Goal: Navigation & Orientation: Find specific page/section

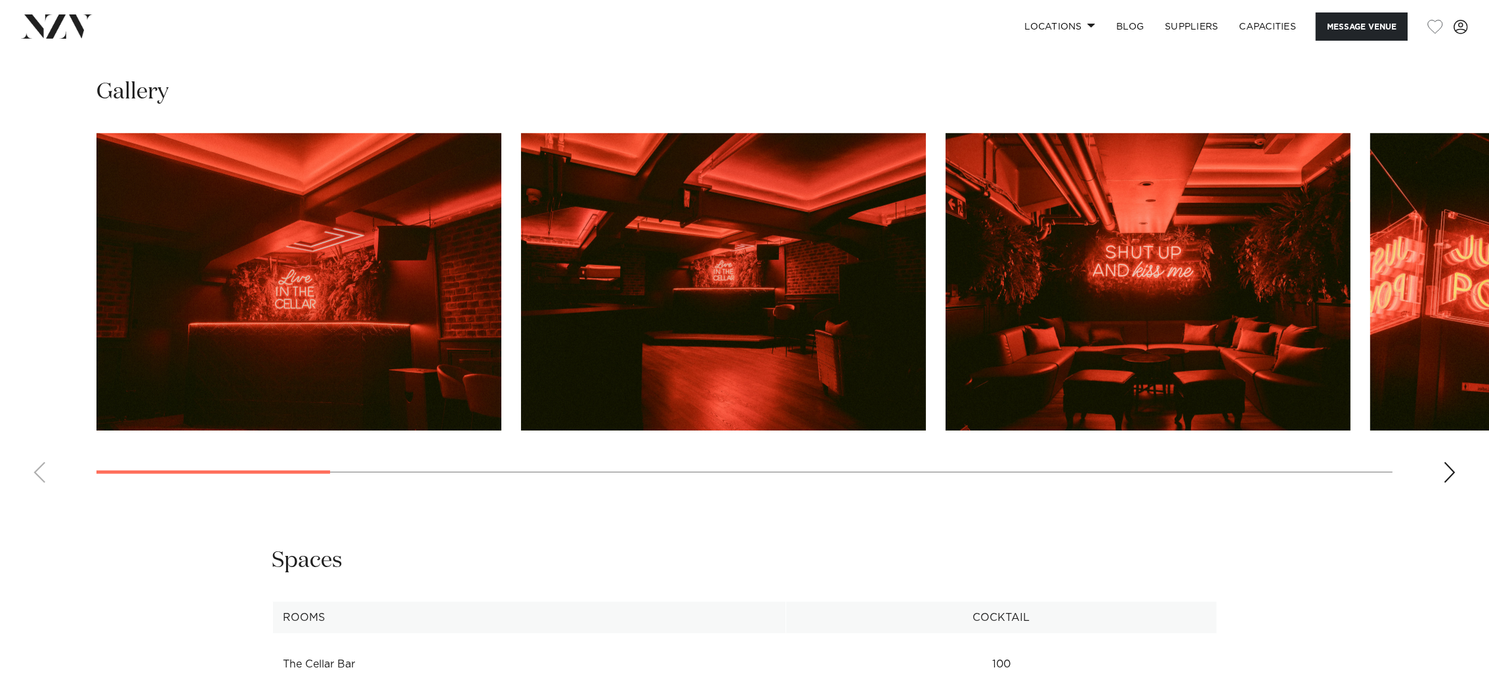
scroll to position [1476, 0]
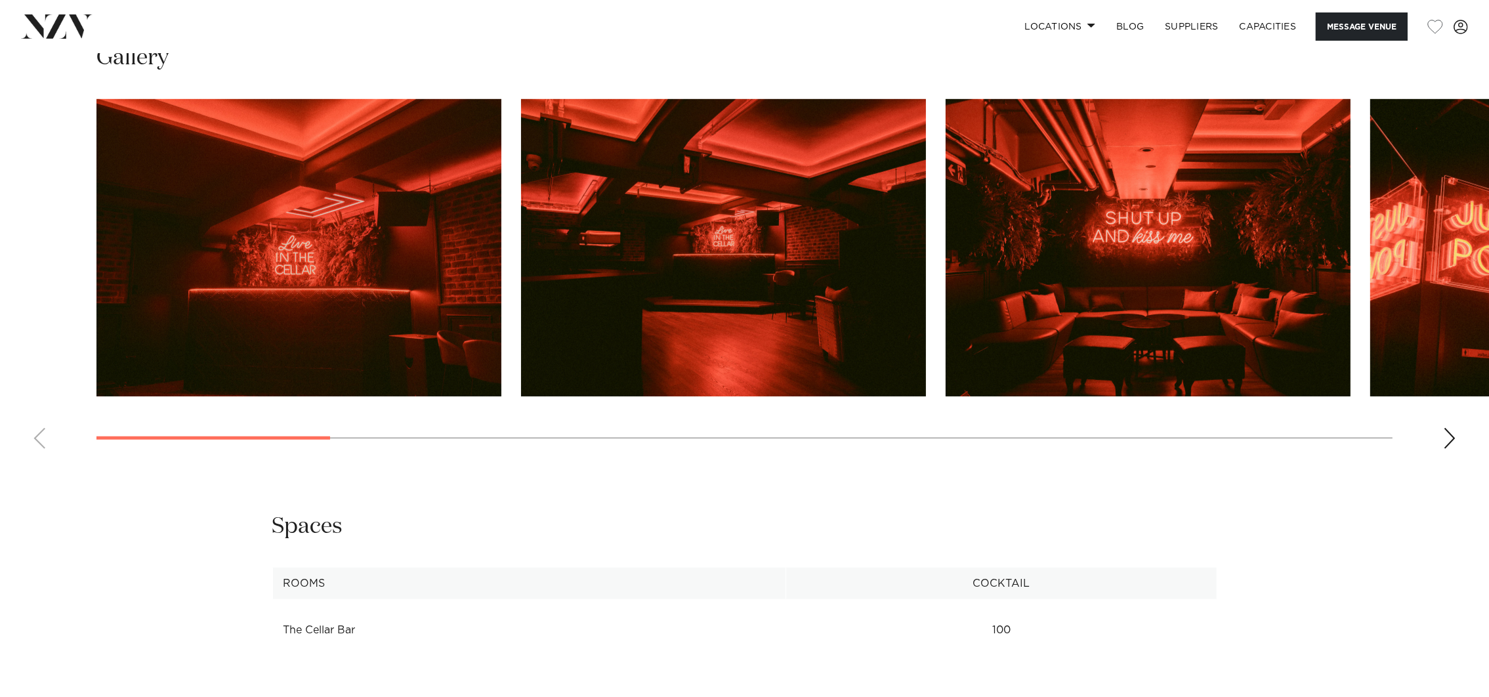
click at [1451, 428] on div "Next slide" at bounding box center [1449, 438] width 13 height 21
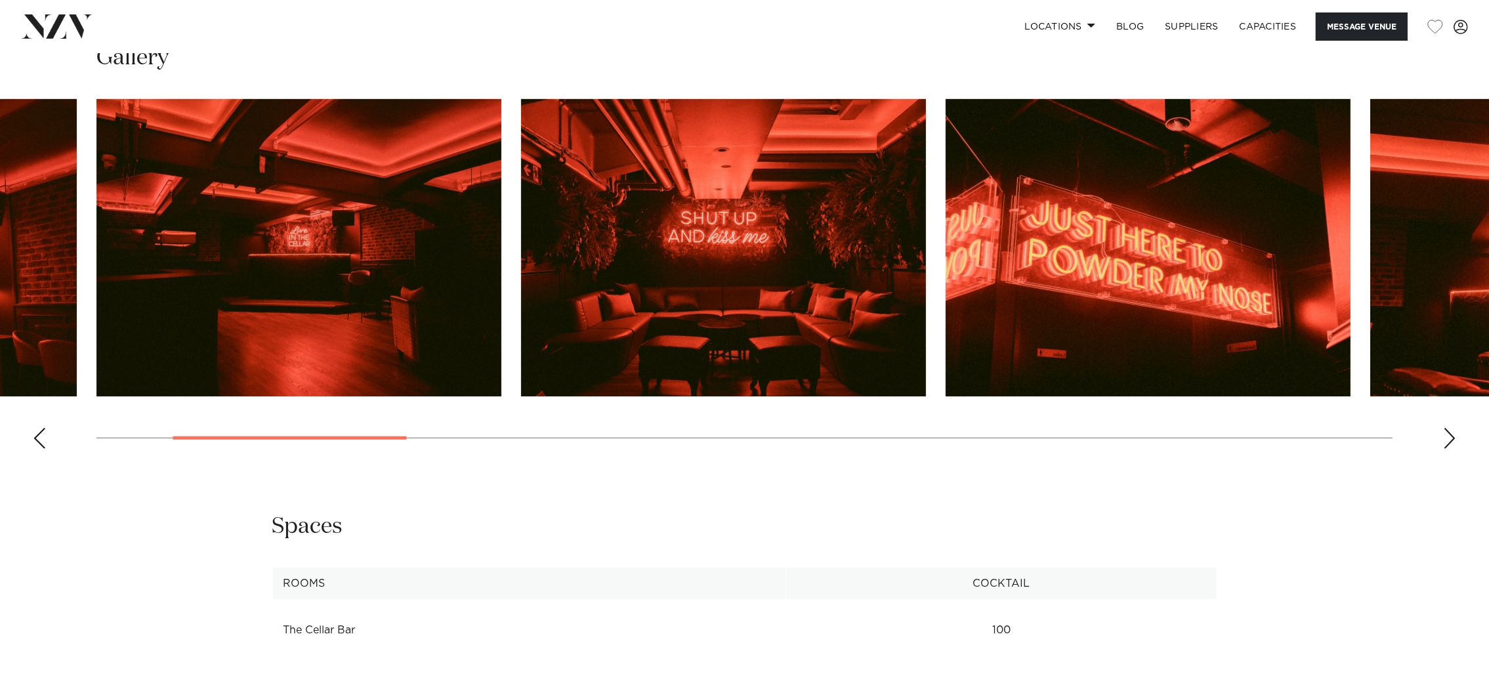
click at [1442, 434] on swiper-container at bounding box center [744, 279] width 1489 height 360
click at [1449, 431] on div "Next slide" at bounding box center [1449, 438] width 13 height 21
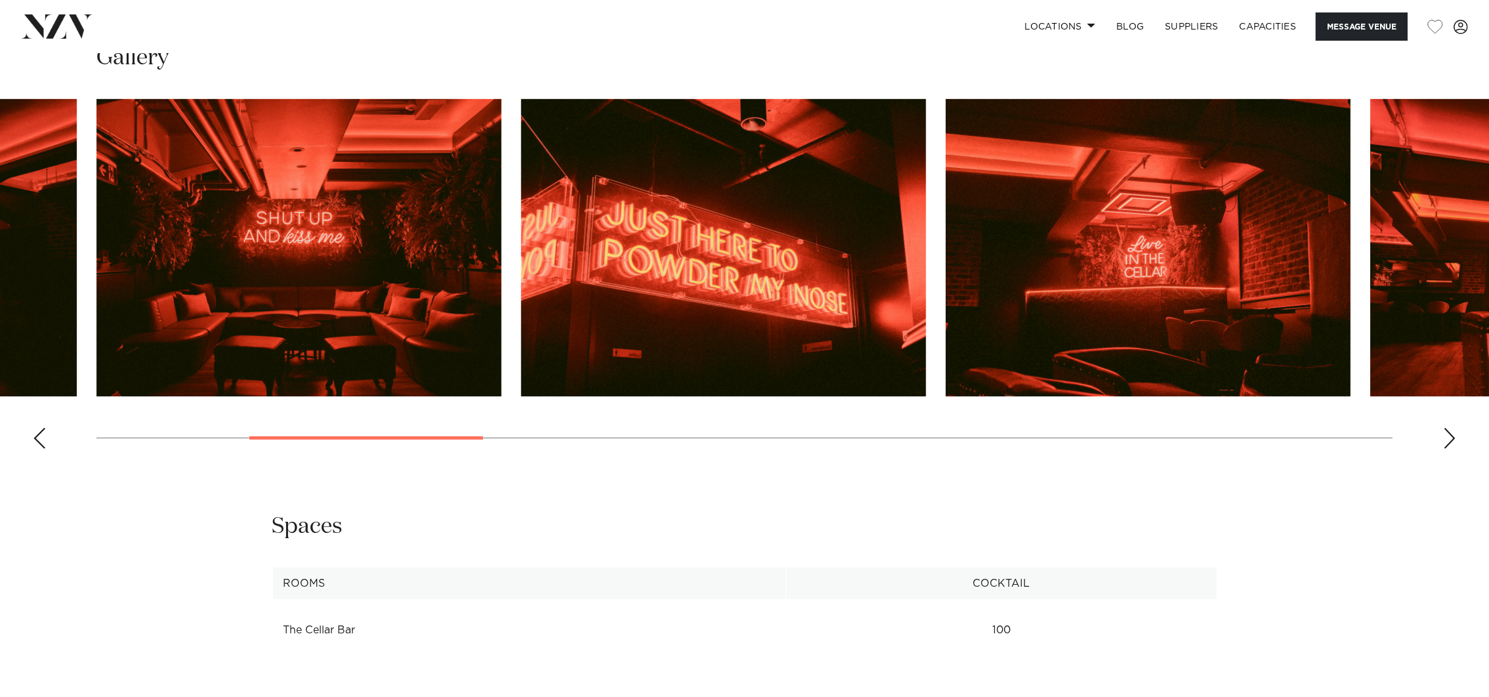
click at [1451, 434] on div "Next slide" at bounding box center [1449, 438] width 13 height 21
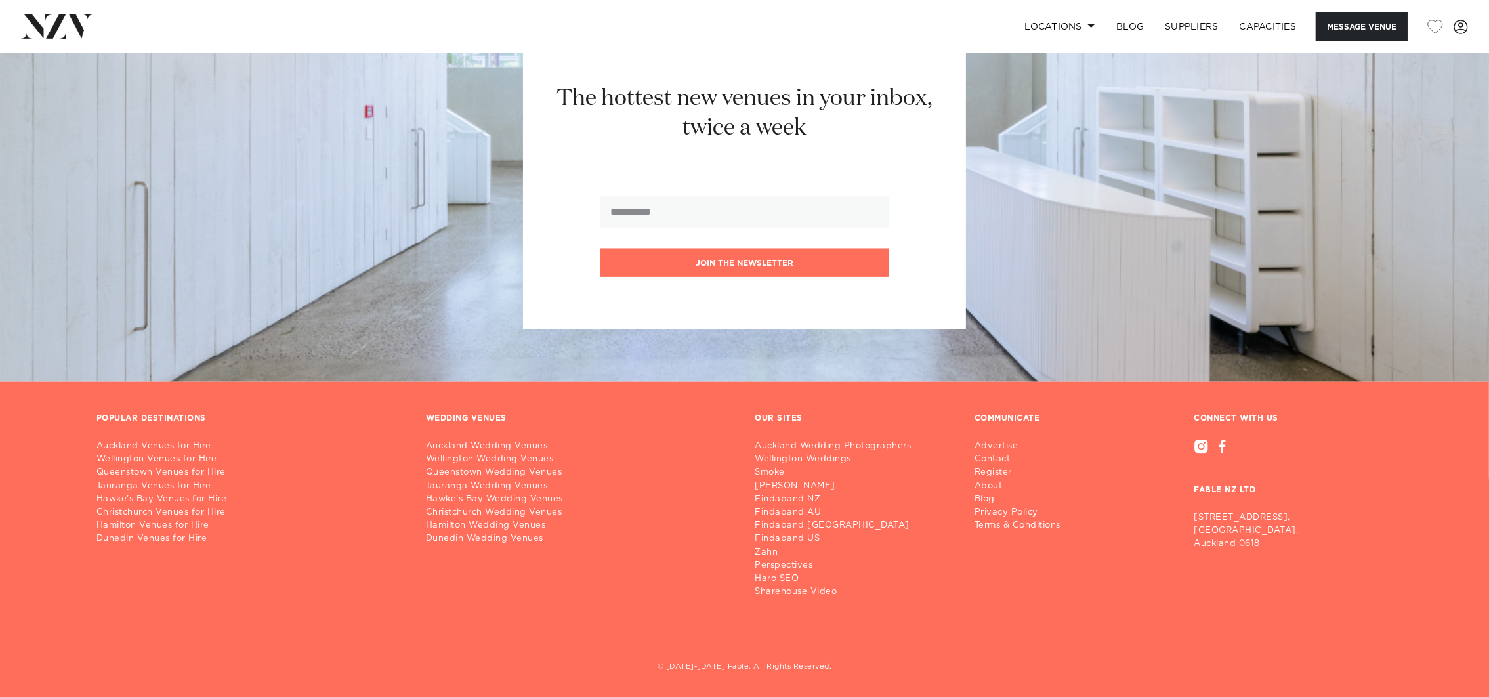
scroll to position [1616, 0]
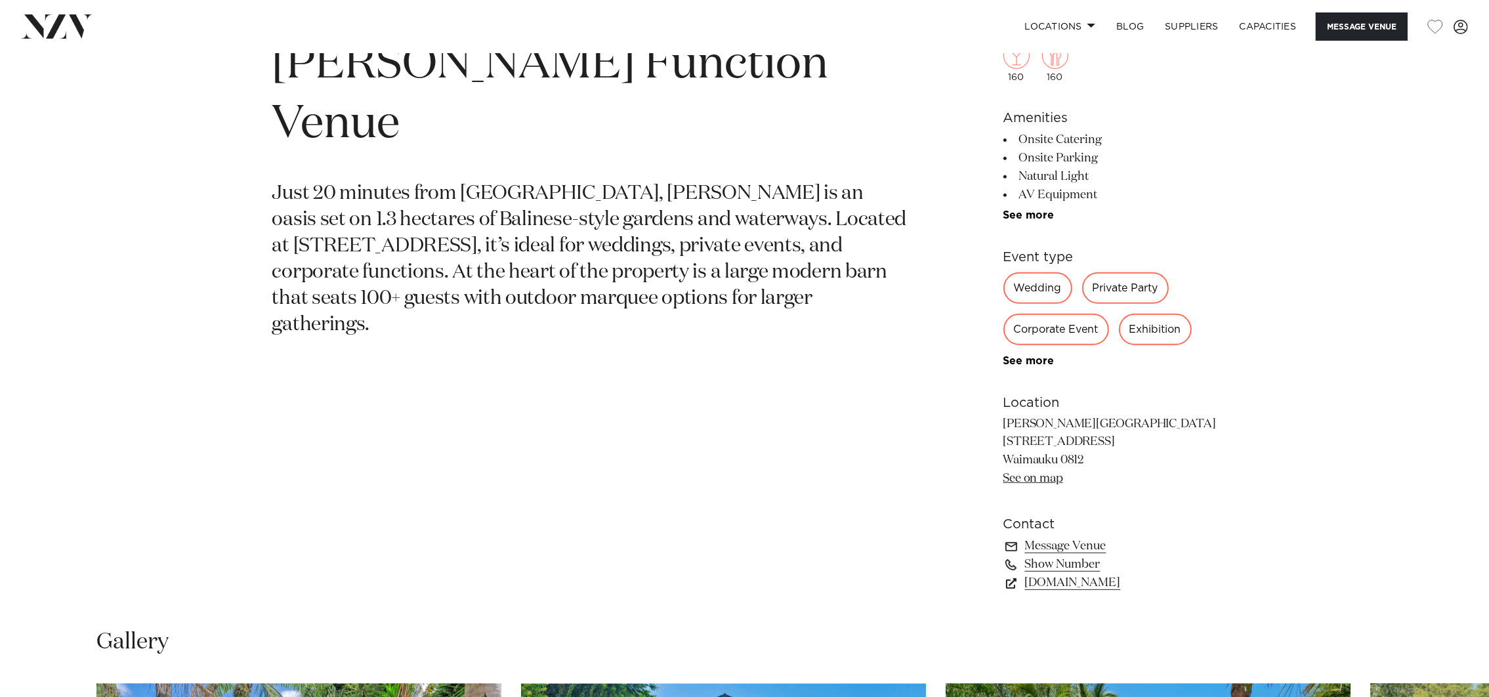
scroll to position [885, 0]
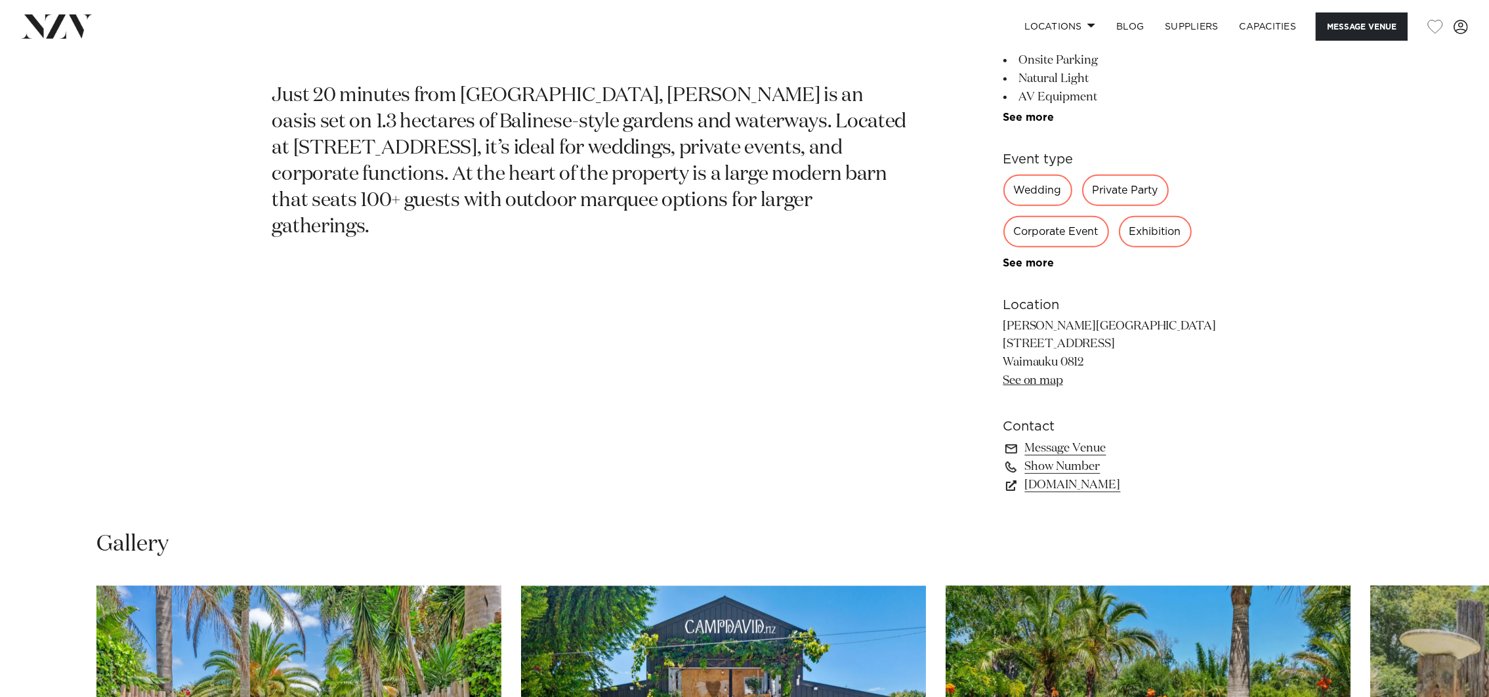
drag, startPoint x: 1036, startPoint y: 337, endPoint x: 1258, endPoint y: 328, distance: 222.6
click at [1258, 328] on div "Auckland Camp David Function Venue Just 20 minutes from Auckland, Camp David is…" at bounding box center [744, 215] width 1117 height 592
drag, startPoint x: 1258, startPoint y: 328, endPoint x: 1216, endPoint y: 351, distance: 48.4
click at [1233, 348] on div "Auckland Camp David Function Venue Just 20 minutes from Auckland, Camp David is…" at bounding box center [744, 215] width 1117 height 592
drag, startPoint x: 1108, startPoint y: 354, endPoint x: 907, endPoint y: 359, distance: 201.5
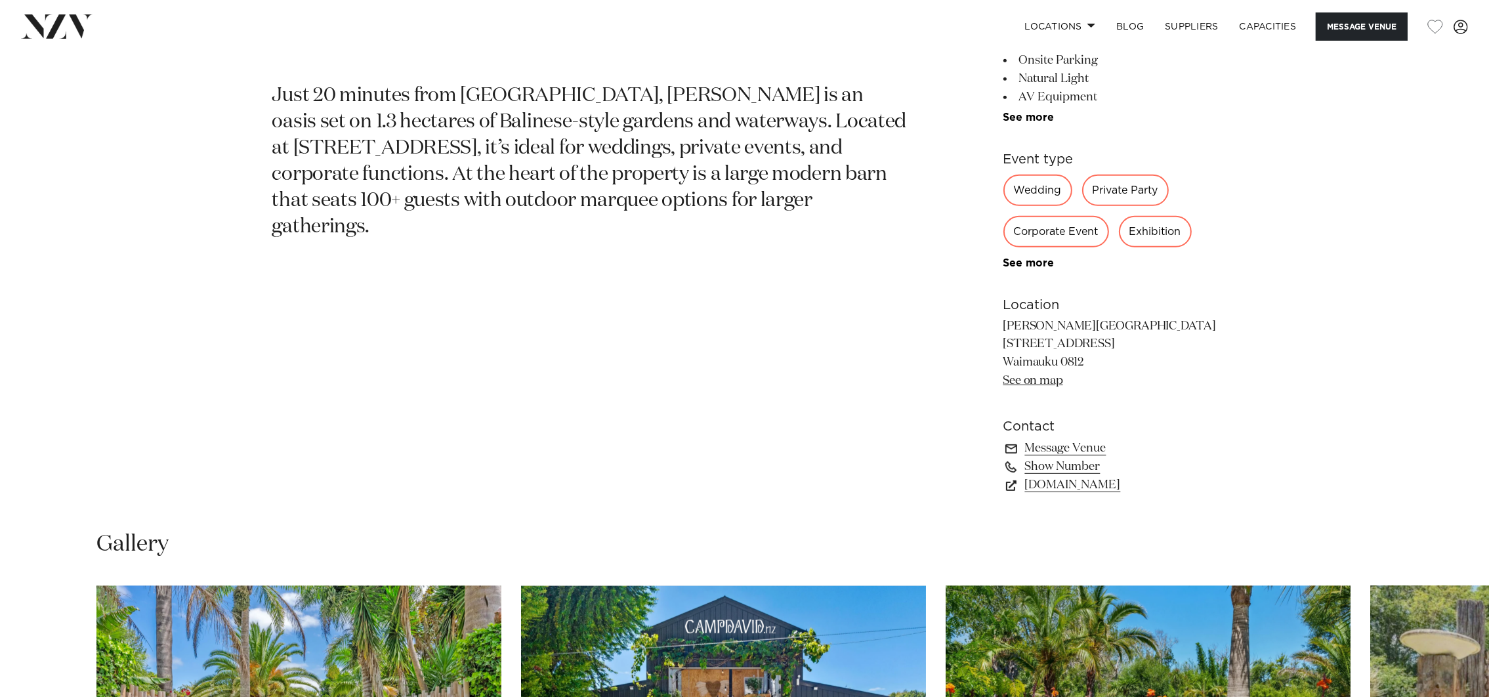
click at [906, 360] on div "Auckland Camp David Function Venue Just 20 minutes from Auckland, Camp David is…" at bounding box center [744, 215] width 1117 height 592
click at [909, 360] on section "Auckland Camp David Function Venue Just 20 minutes from Auckland, Camp David is…" at bounding box center [591, 215] width 638 height 592
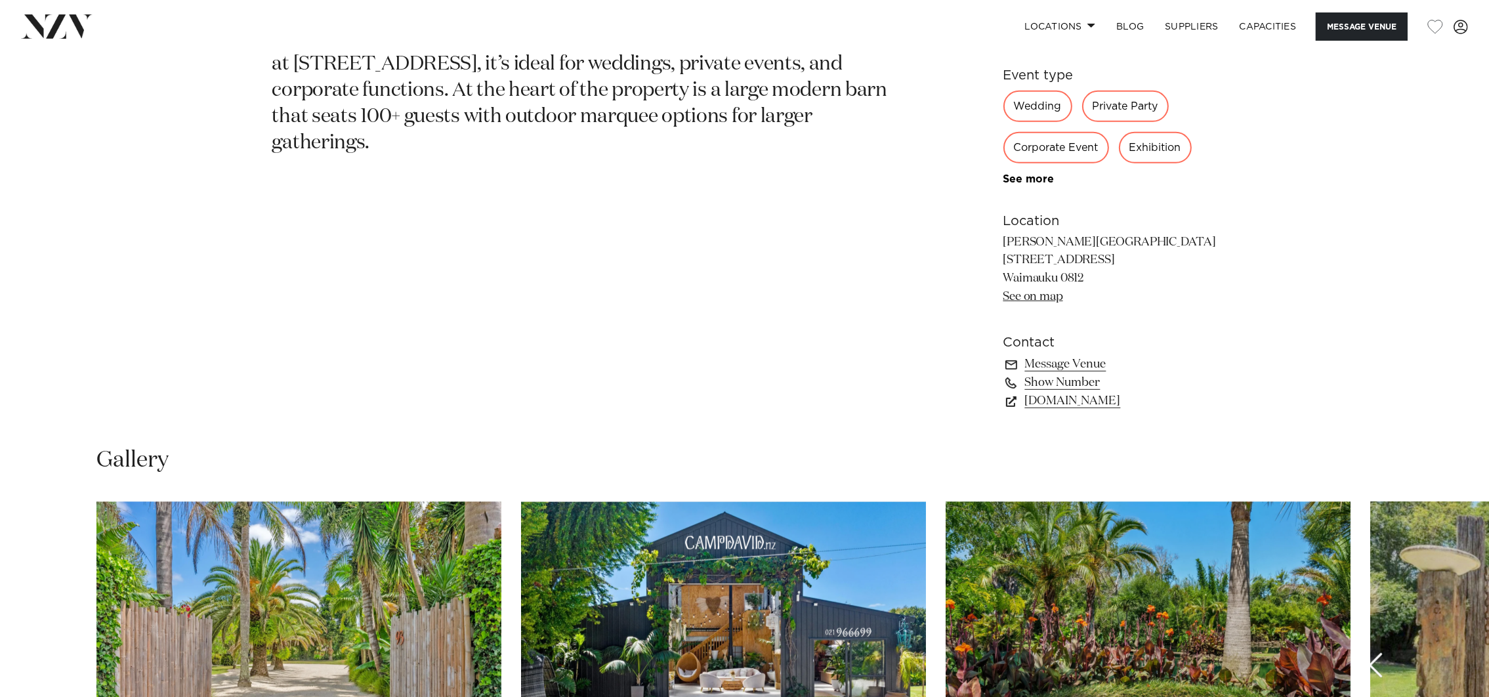
scroll to position [1180, 0]
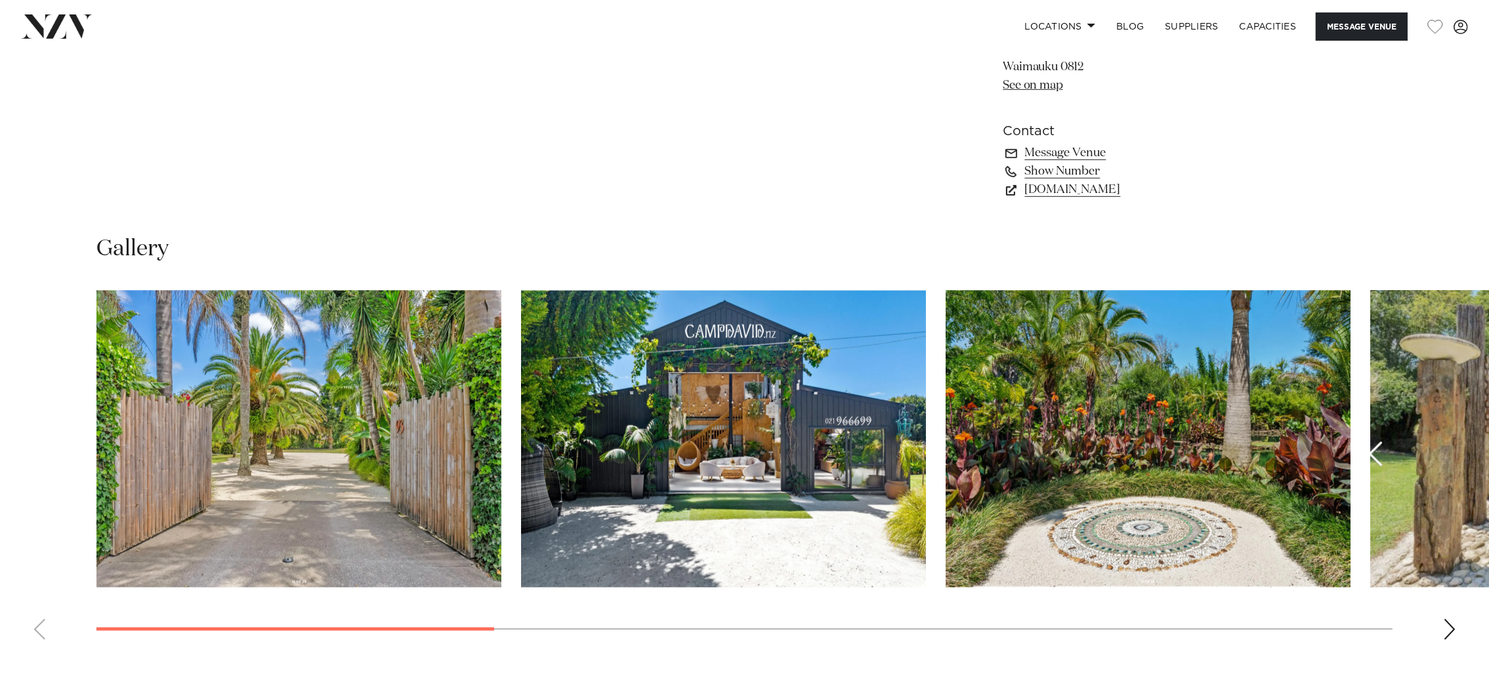
click at [926, 356] on div at bounding box center [744, 438] width 1296 height 297
click at [1462, 585] on swiper-container at bounding box center [744, 470] width 1489 height 360
click at [1459, 632] on swiper-container at bounding box center [744, 470] width 1489 height 360
click at [1453, 624] on div "Next slide" at bounding box center [1449, 629] width 13 height 21
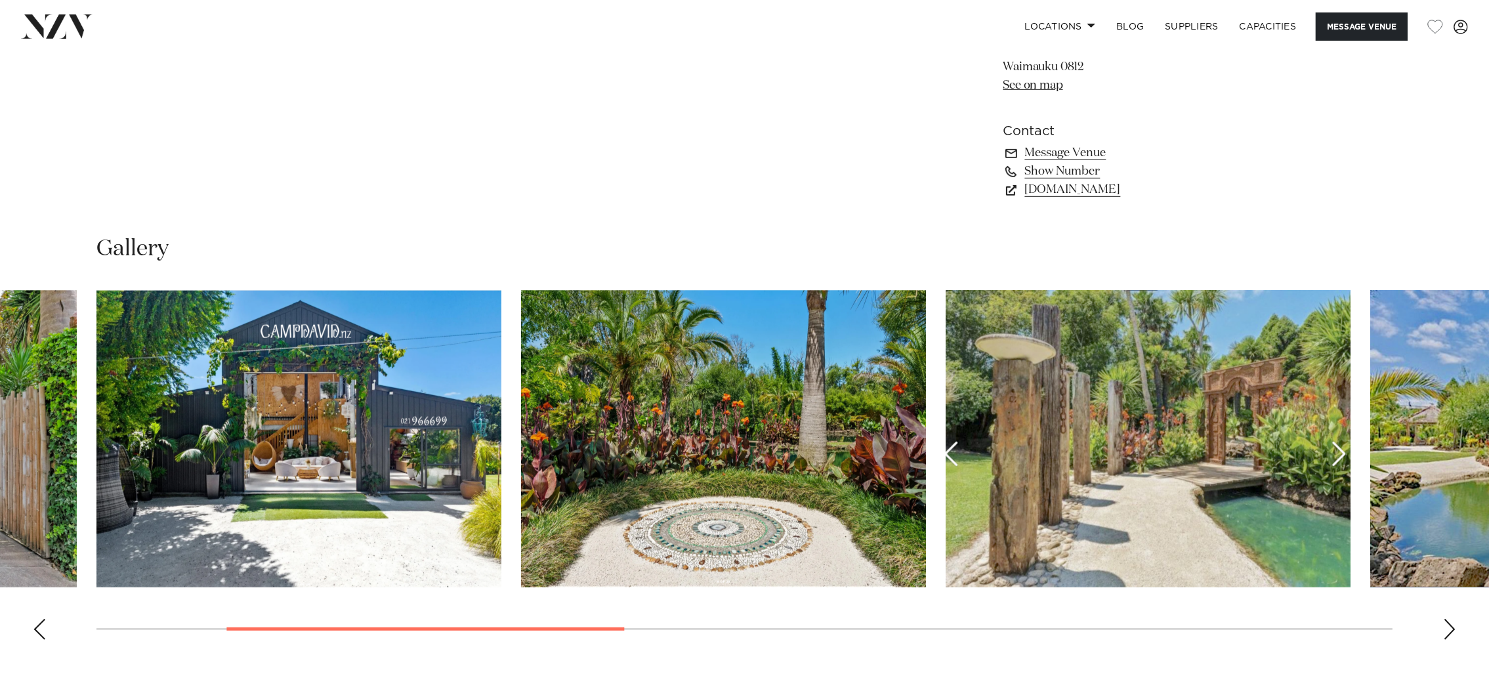
click at [1452, 623] on div "Next slide" at bounding box center [1449, 629] width 13 height 21
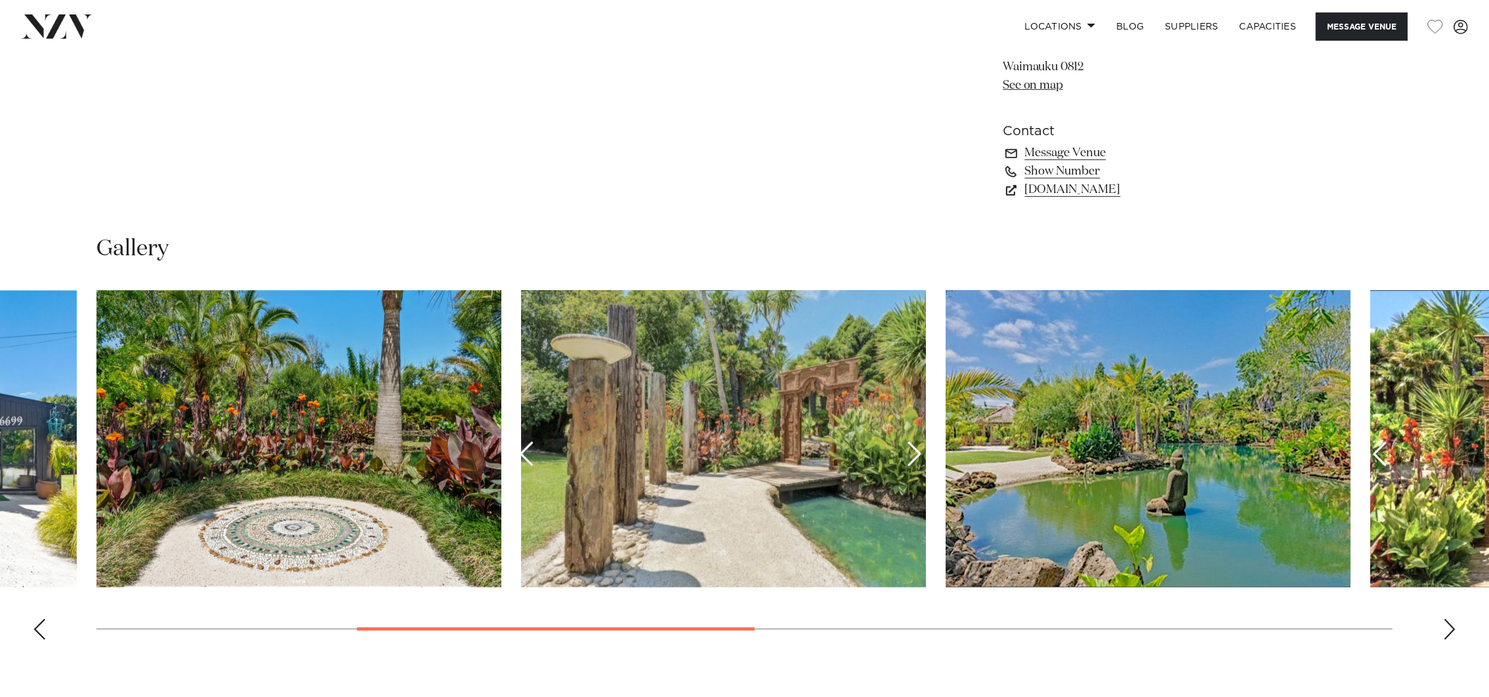
click at [1452, 623] on div "Next slide" at bounding box center [1449, 629] width 13 height 21
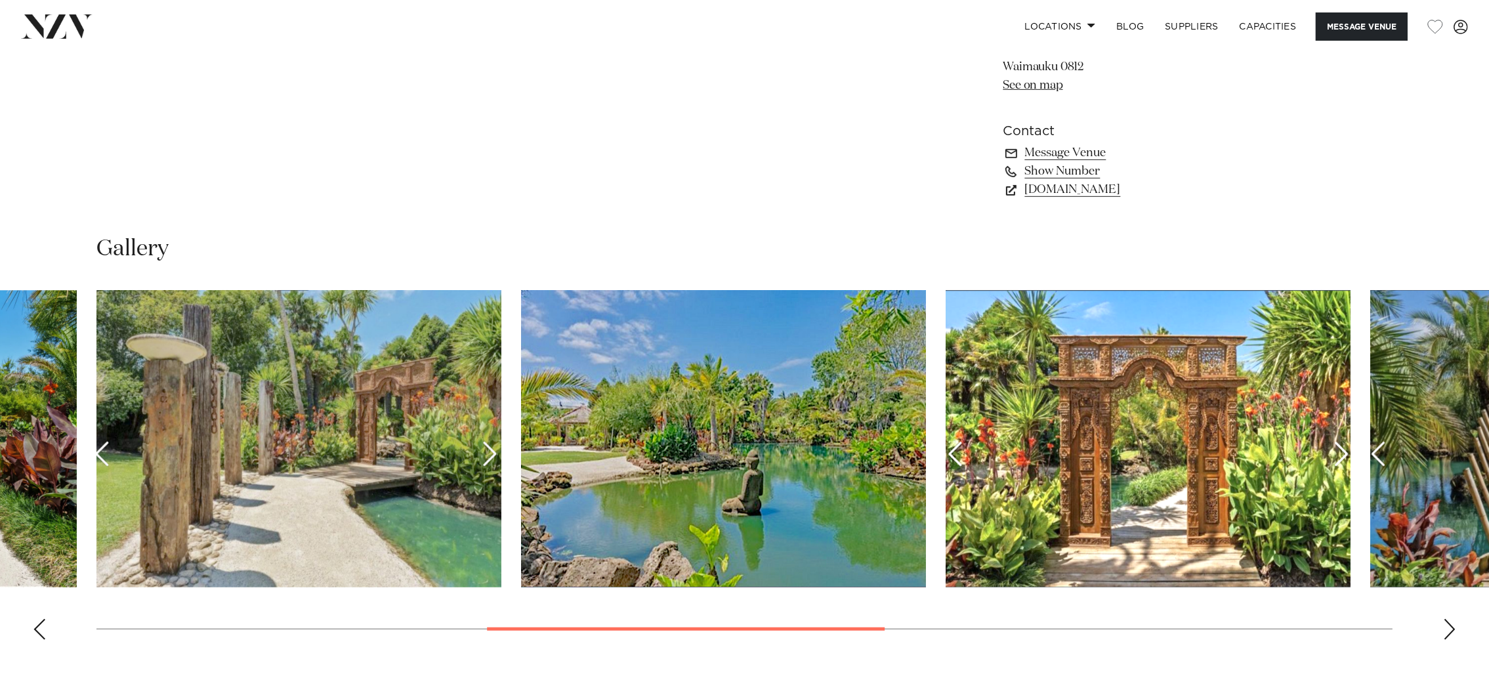
click at [1452, 623] on div "Next slide" at bounding box center [1449, 629] width 13 height 21
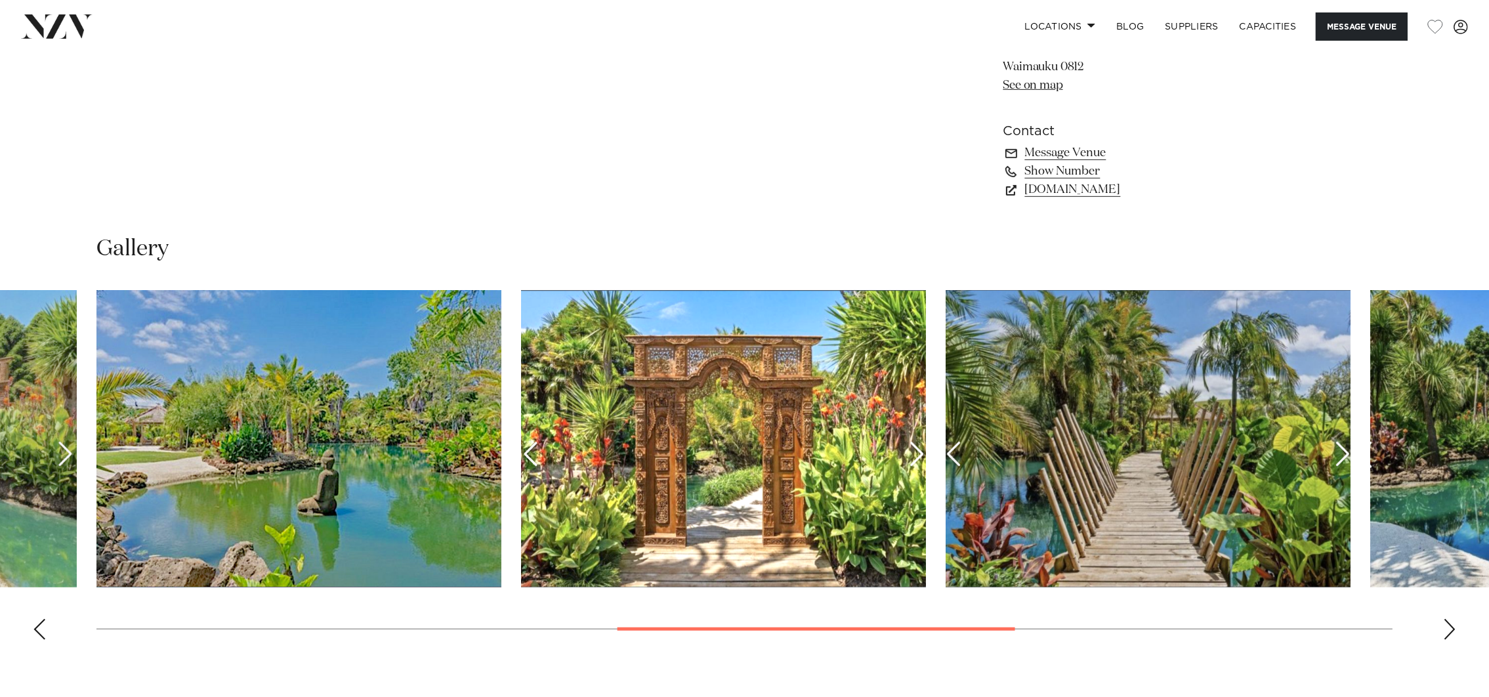
click at [1452, 623] on div "Next slide" at bounding box center [1449, 629] width 13 height 21
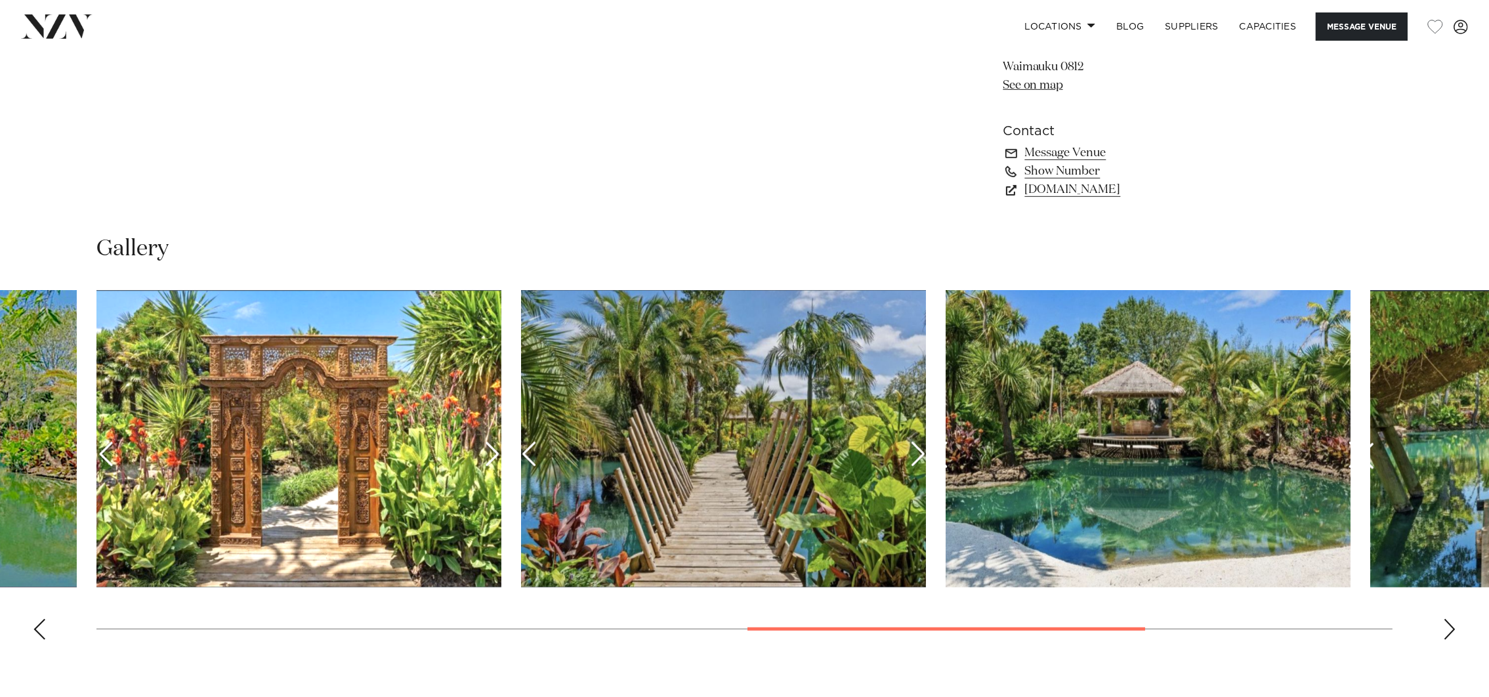
click at [43, 619] on div "Previous slide" at bounding box center [39, 629] width 13 height 21
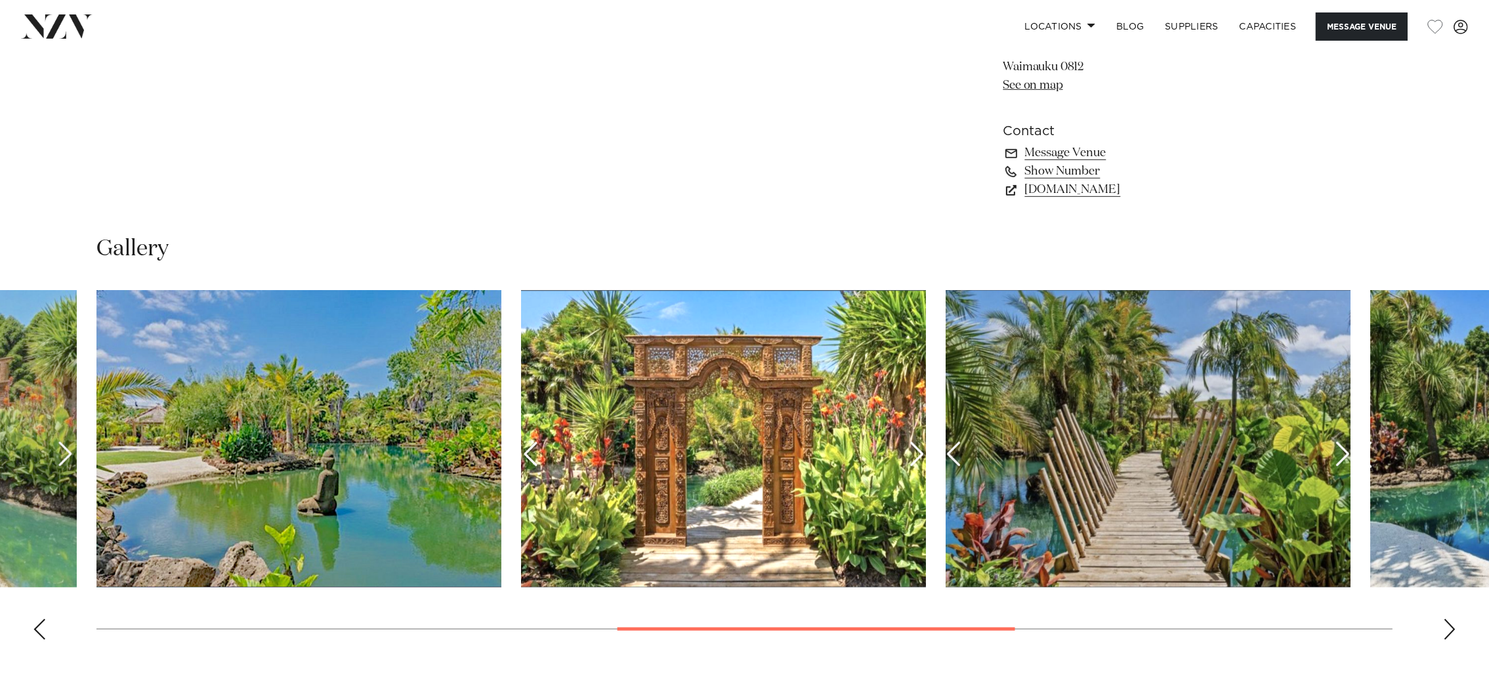
click at [43, 619] on div "Previous slide" at bounding box center [39, 629] width 13 height 21
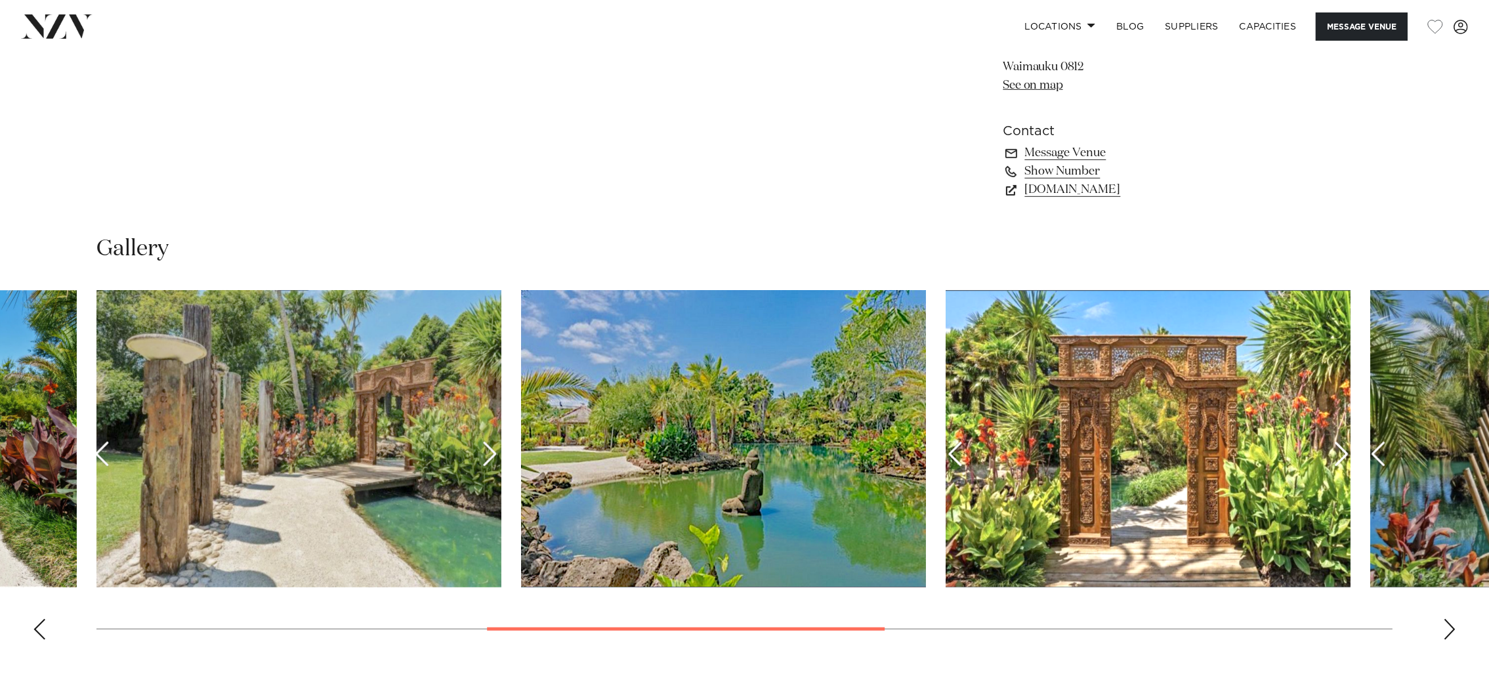
click at [1451, 613] on swiper-container at bounding box center [744, 470] width 1489 height 360
click at [1448, 619] on div "Next slide" at bounding box center [1449, 629] width 13 height 21
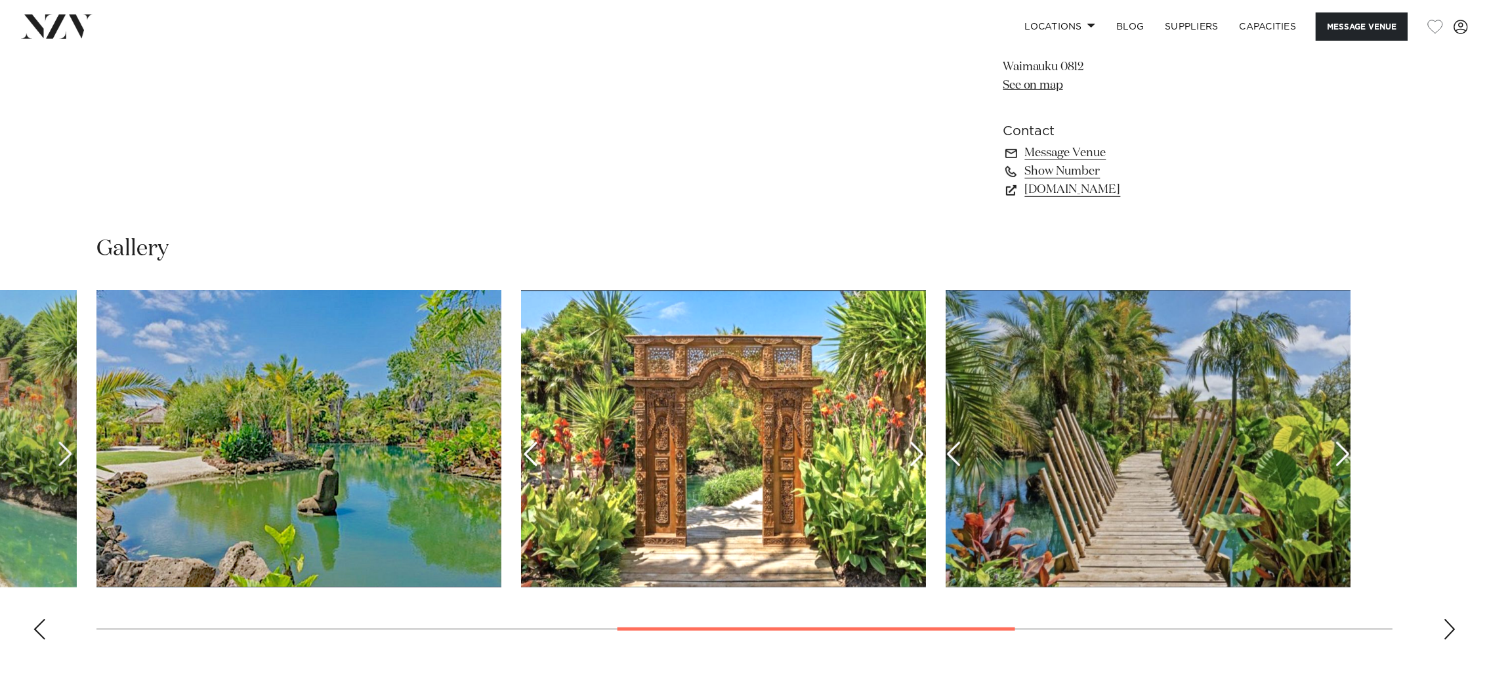
click at [1448, 619] on div "Next slide" at bounding box center [1449, 629] width 13 height 21
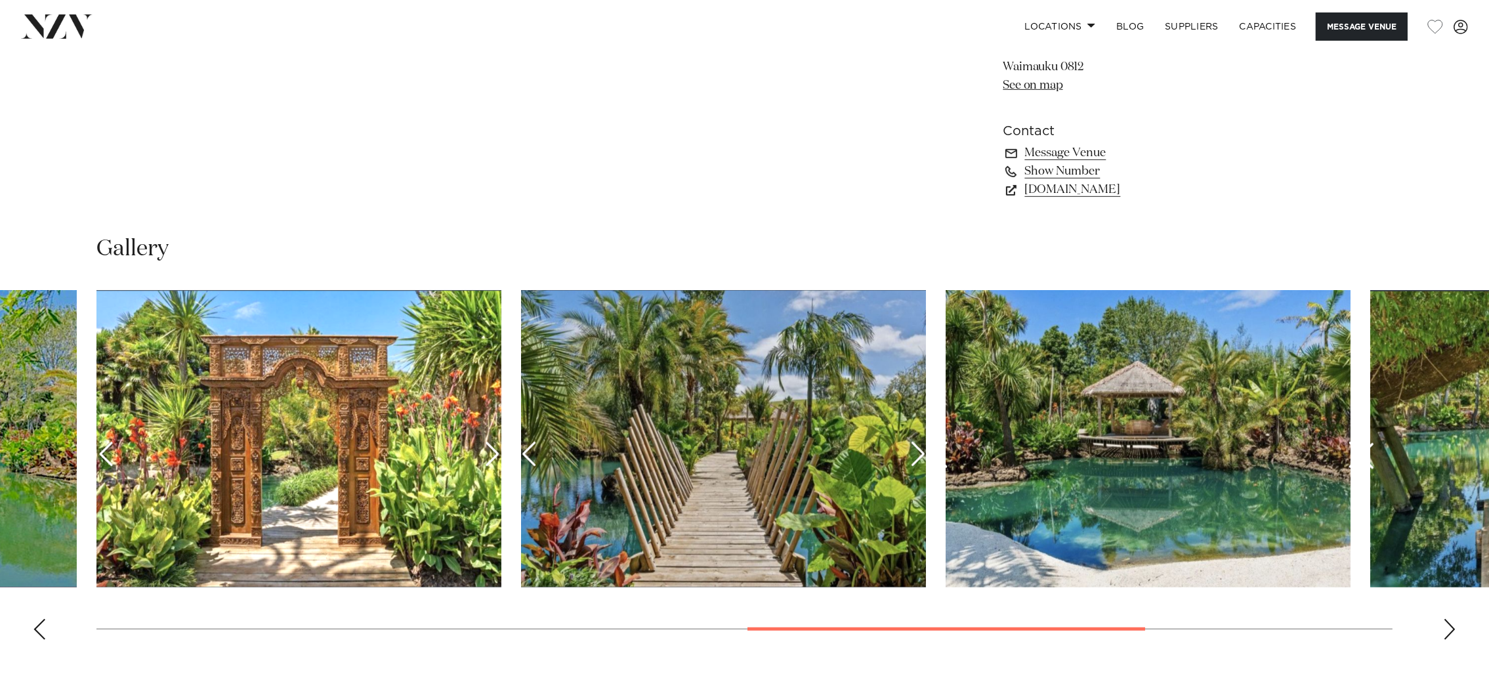
click at [1448, 619] on div "Next slide" at bounding box center [1449, 629] width 13 height 21
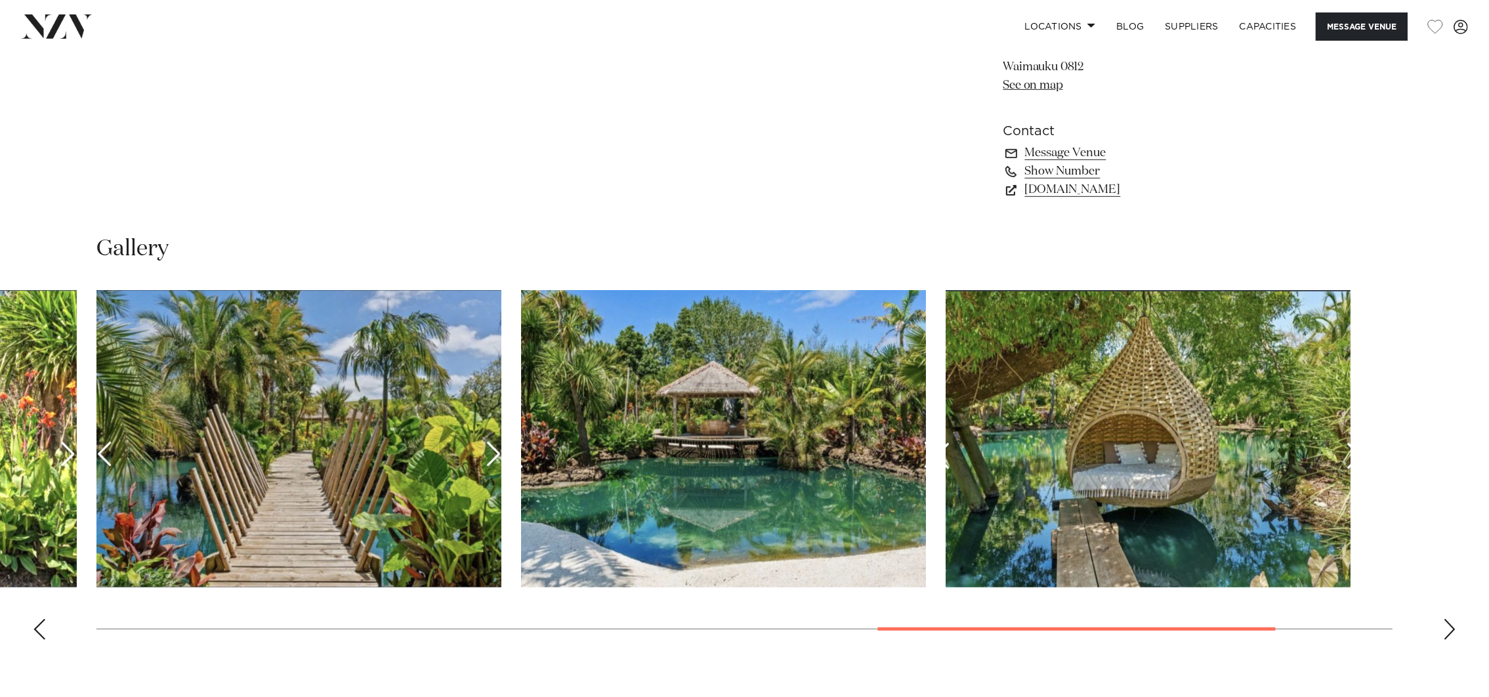
click at [1448, 619] on div "Next slide" at bounding box center [1449, 629] width 13 height 21
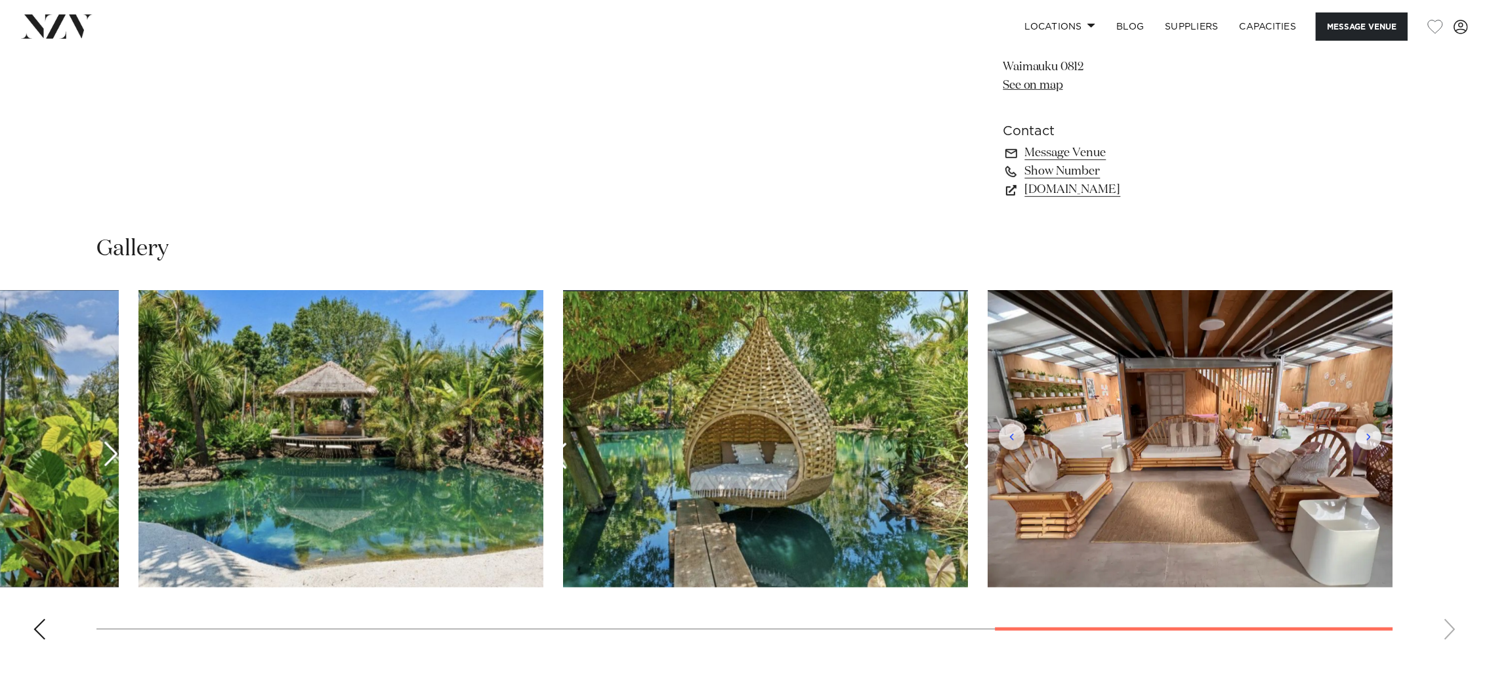
click at [1449, 619] on swiper-container at bounding box center [744, 470] width 1489 height 360
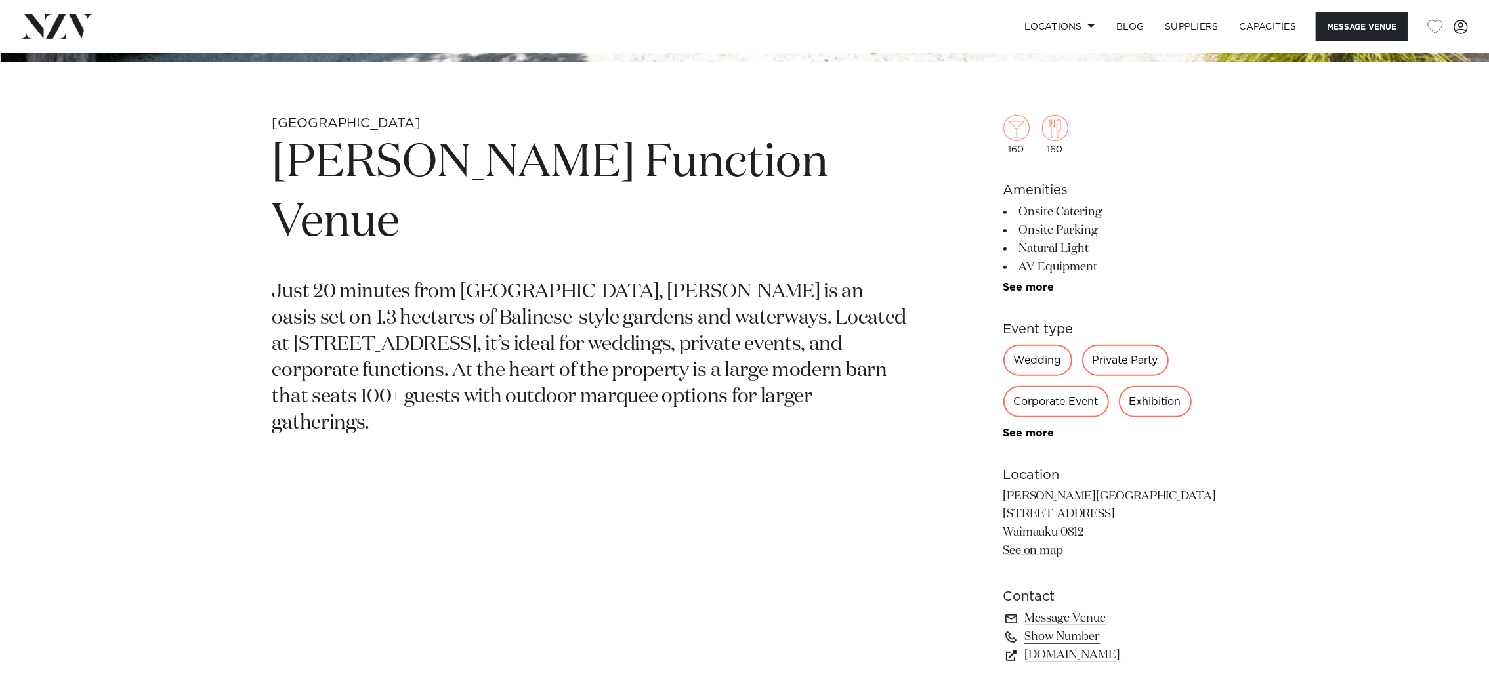
click at [872, 515] on section "Auckland Camp David Function Venue Just 20 minutes from Auckland, Camp David is…" at bounding box center [591, 411] width 638 height 592
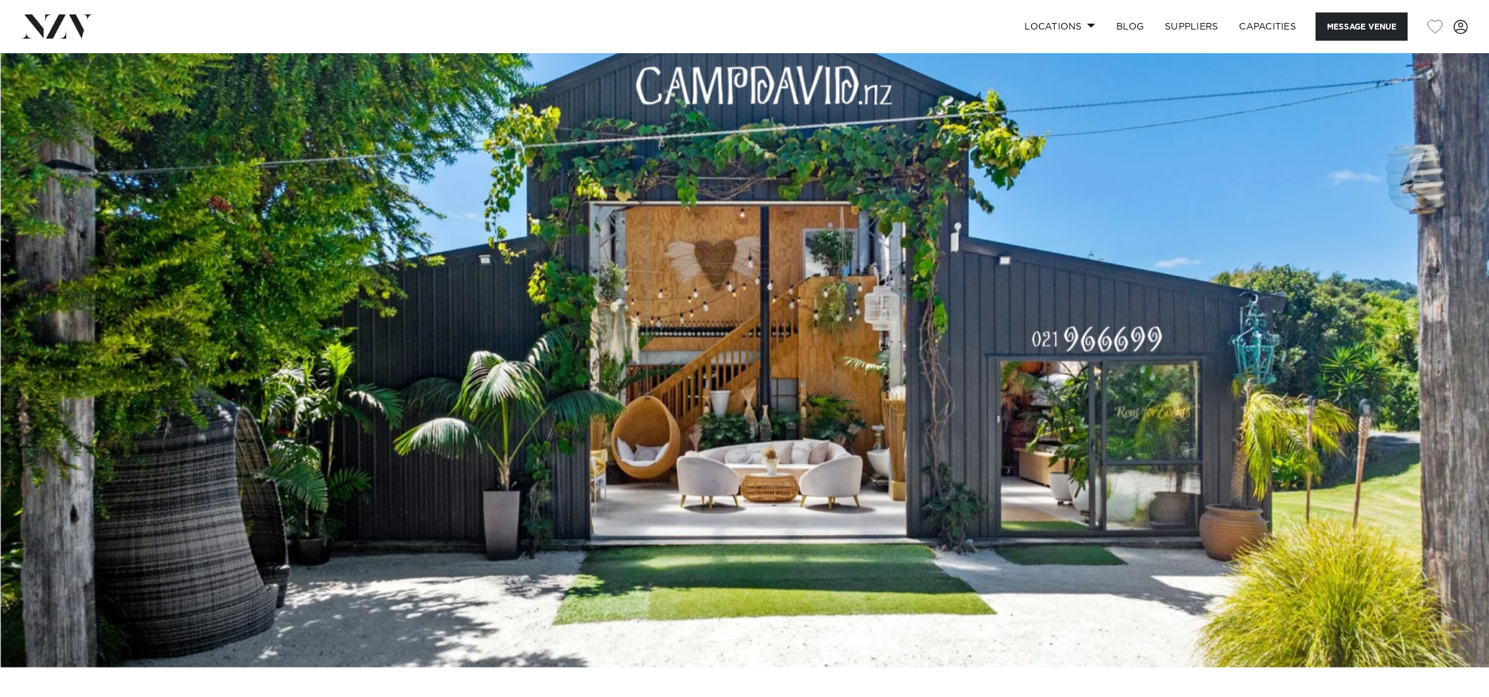
scroll to position [0, 0]
